Goal: Transaction & Acquisition: Purchase product/service

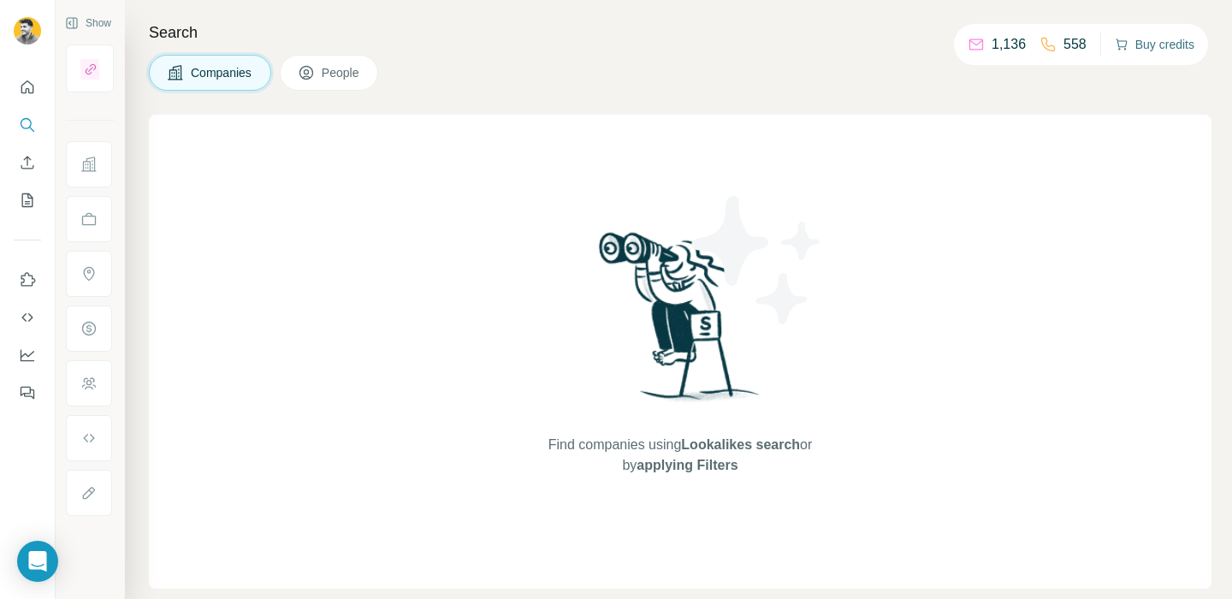
click at [1148, 50] on button "Buy credits" at bounding box center [1154, 45] width 80 height 24
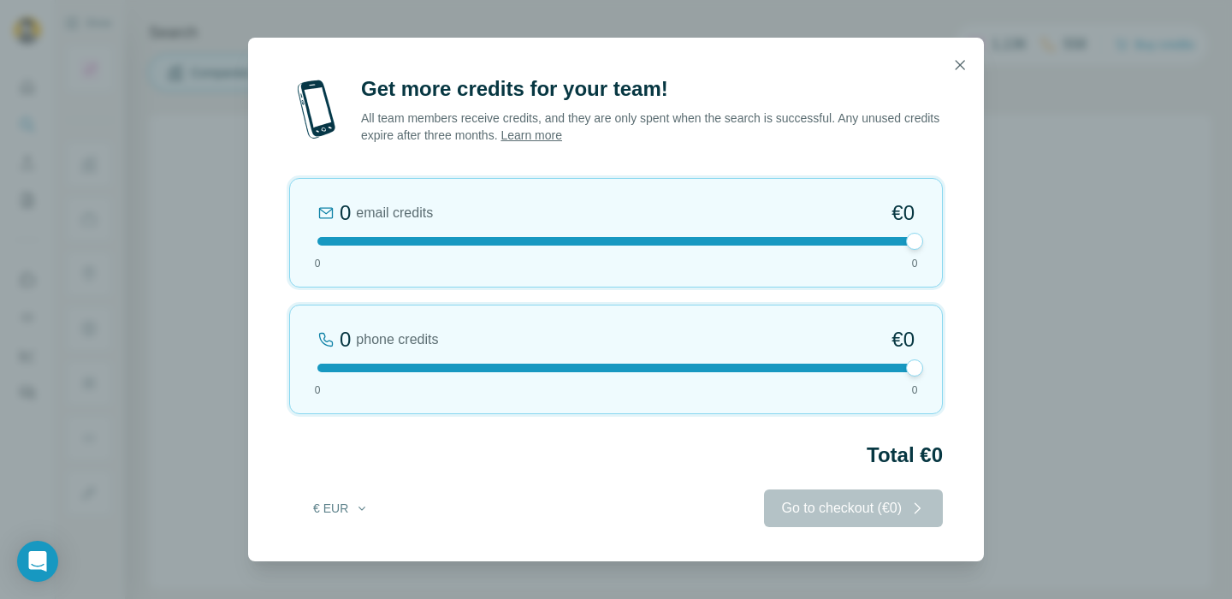
click at [1119, 73] on div "Get more credits for your team! All team members receive credits, and they are …" at bounding box center [616, 299] width 1232 height 599
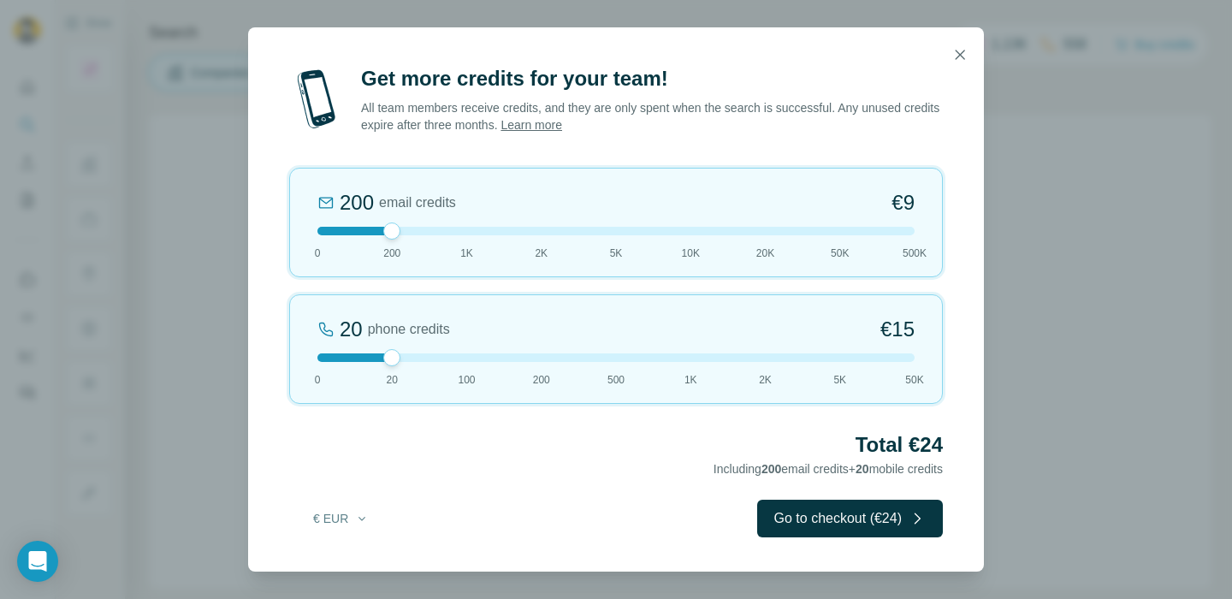
click at [127, 297] on div "Get more credits for your team! All team members receive credits, and they are …" at bounding box center [616, 299] width 1232 height 599
click at [946, 50] on button "button" at bounding box center [960, 55] width 34 height 34
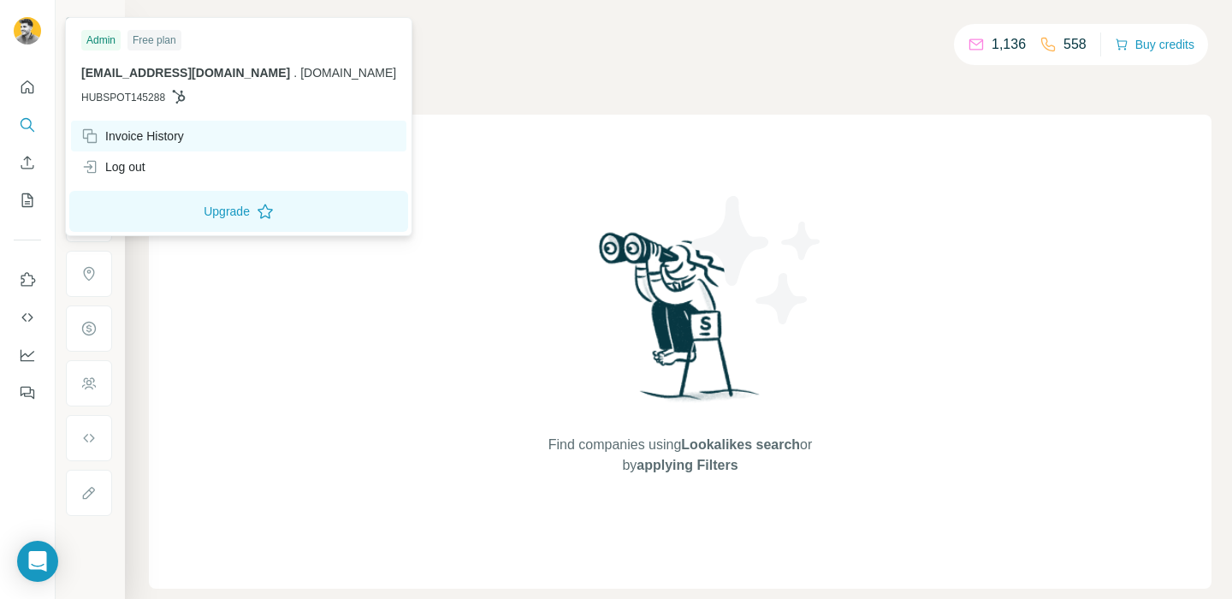
click at [149, 134] on div "Invoice History" at bounding box center [132, 135] width 103 height 17
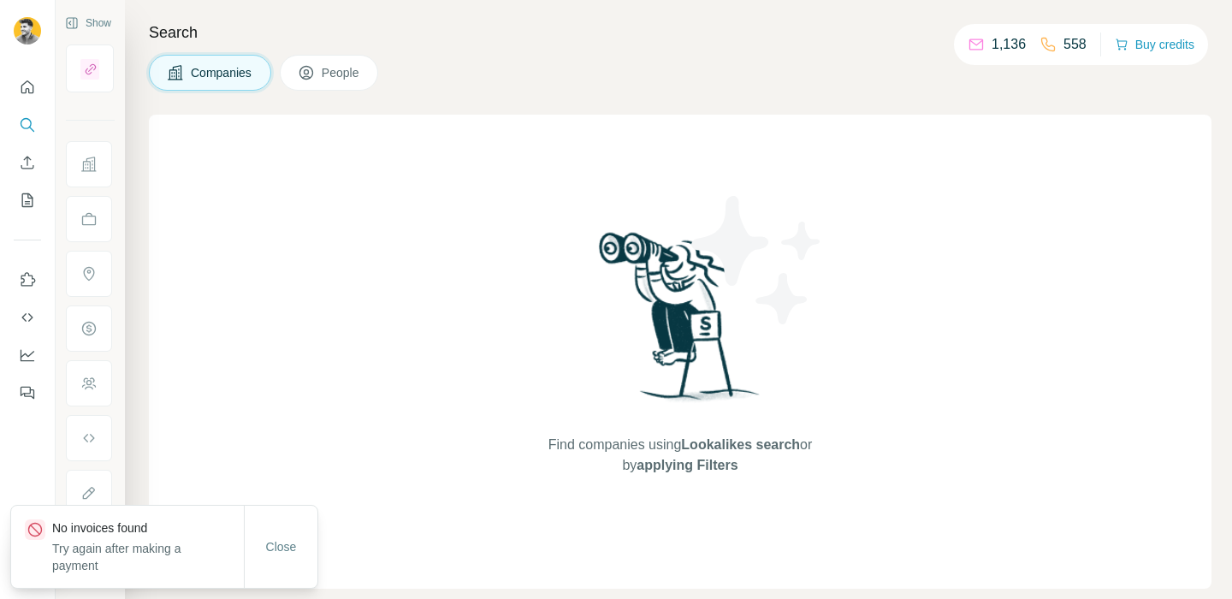
click at [543, 137] on div "Find companies using Lookalikes search or by applying Filters" at bounding box center [680, 352] width 308 height 474
click at [1128, 50] on button "Buy credits" at bounding box center [1154, 45] width 80 height 24
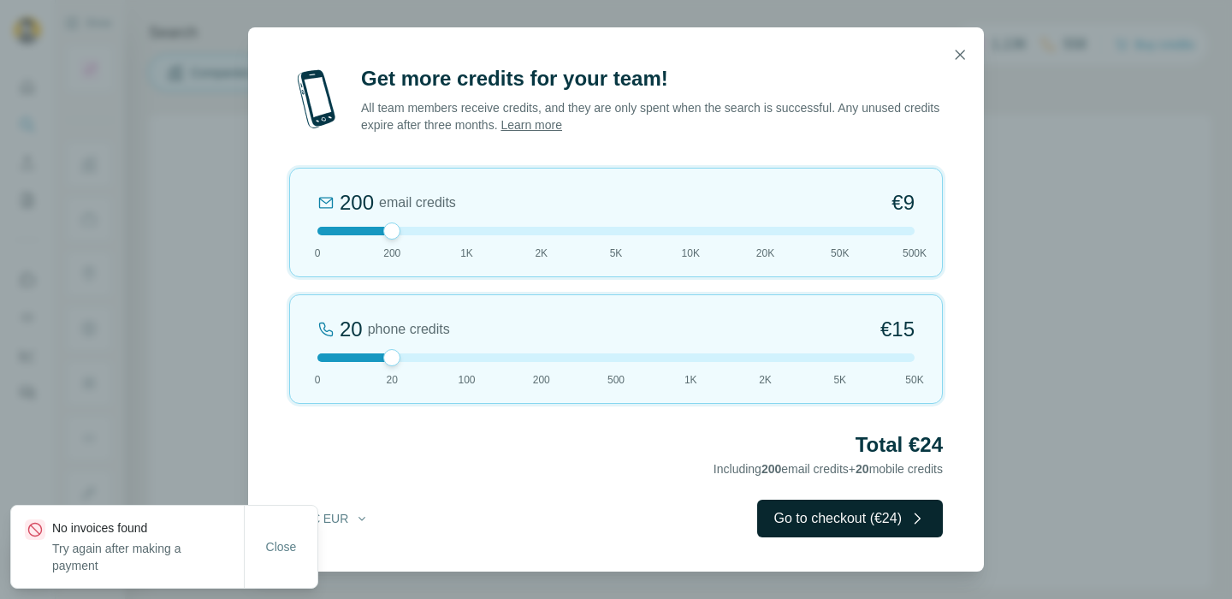
click at [821, 510] on button "Go to checkout (€24)" at bounding box center [850, 519] width 186 height 38
